Goal: Transaction & Acquisition: Book appointment/travel/reservation

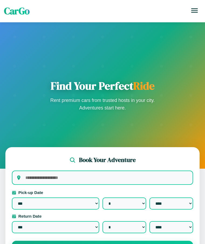
select select "*"
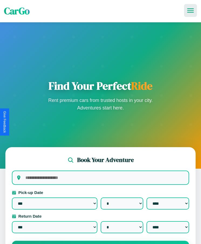
click at [190, 11] on icon at bounding box center [190, 10] width 6 height 4
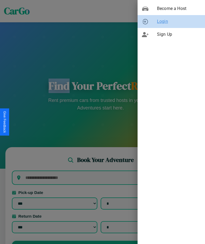
click at [171, 22] on span "Login" at bounding box center [179, 21] width 44 height 6
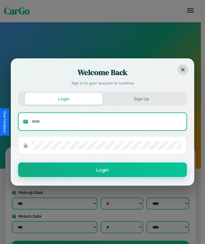
click at [107, 121] on input "text" at bounding box center [107, 121] width 150 height 9
type input "**********"
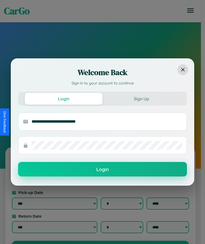
click at [102, 170] on button "Login" at bounding box center [102, 169] width 169 height 15
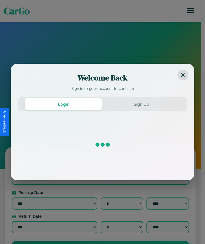
select select "*"
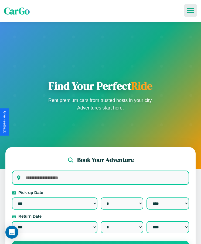
click at [190, 11] on icon at bounding box center [190, 10] width 6 height 4
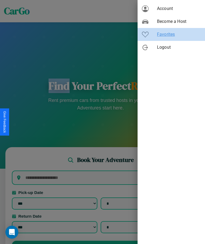
click at [171, 34] on span "Favorites" at bounding box center [179, 34] width 44 height 6
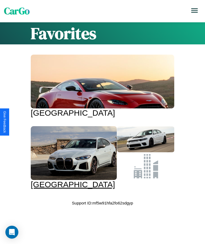
click at [100, 154] on div at bounding box center [74, 153] width 86 height 54
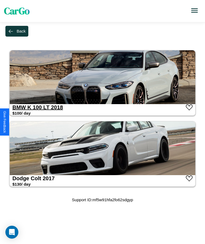
click at [19, 107] on link "BMW K 100 LT 2018" at bounding box center [37, 107] width 50 height 6
